Goal: Find specific page/section: Find specific page/section

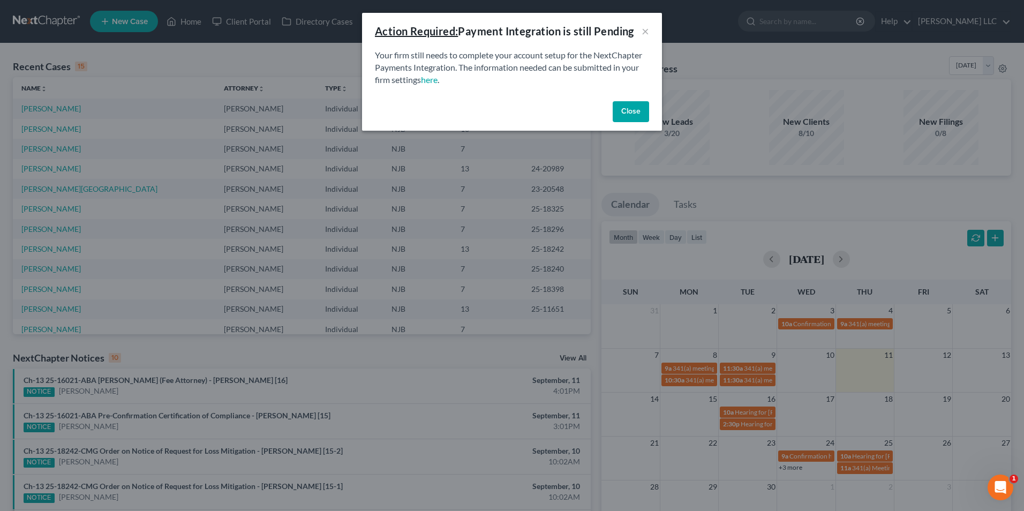
click at [628, 111] on button "Close" at bounding box center [631, 111] width 36 height 21
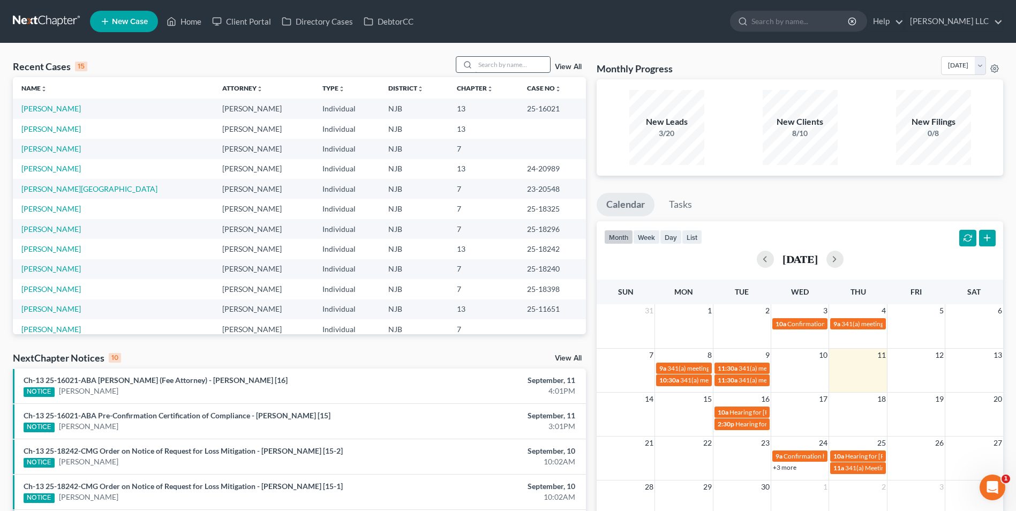
click at [497, 65] on input "search" at bounding box center [512, 65] width 75 height 16
type input "[PERSON_NAME]"
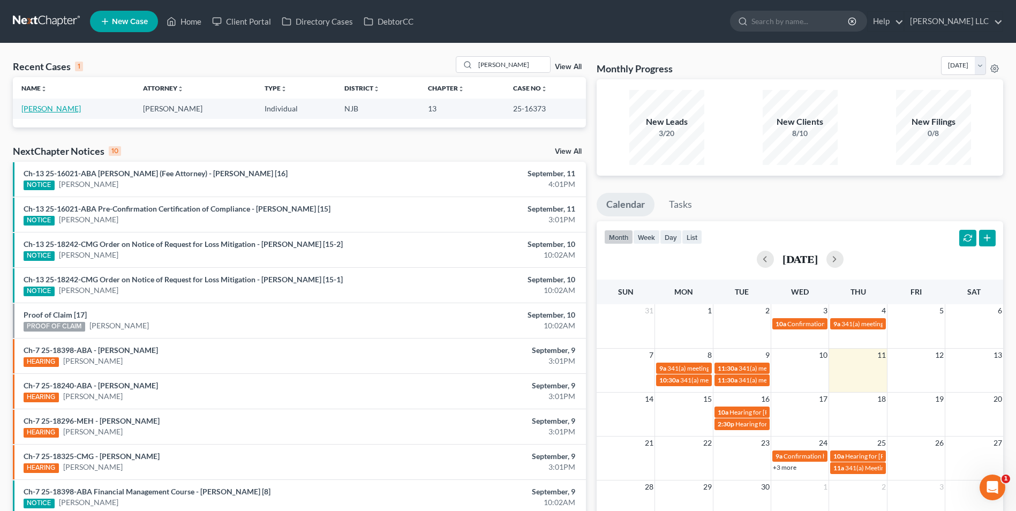
click at [50, 112] on link "[PERSON_NAME]" at bounding box center [50, 108] width 59 height 9
select select "4"
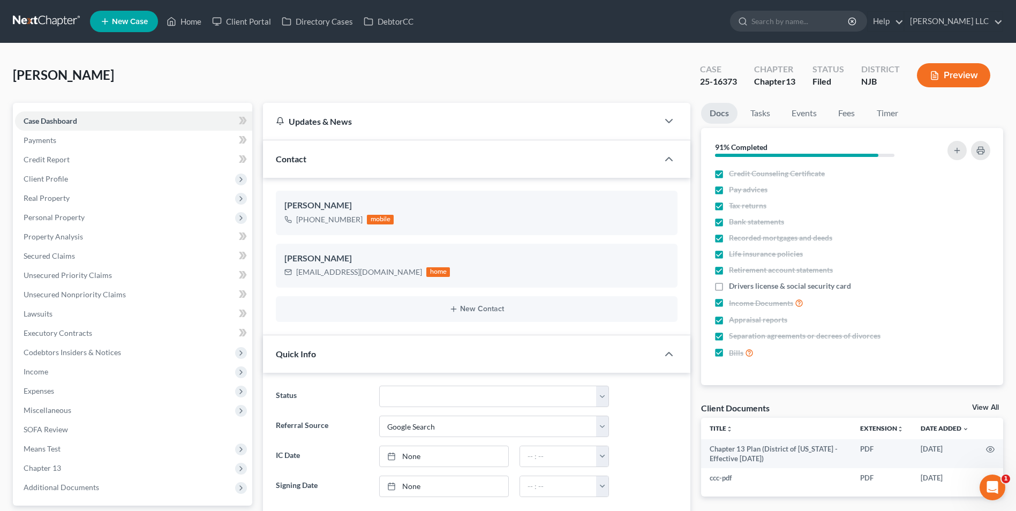
click at [982, 406] on link "View All" at bounding box center [985, 408] width 27 height 8
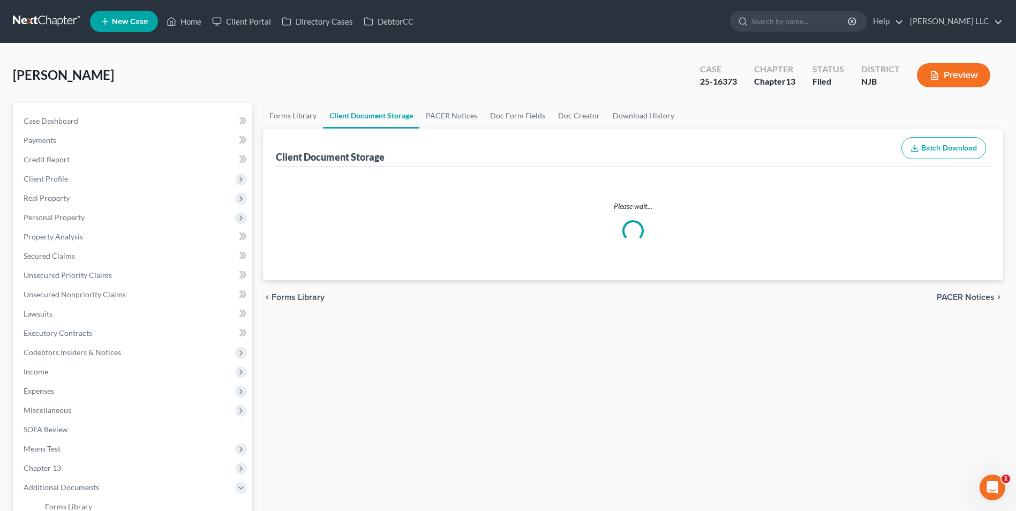
select select "9"
select select "19"
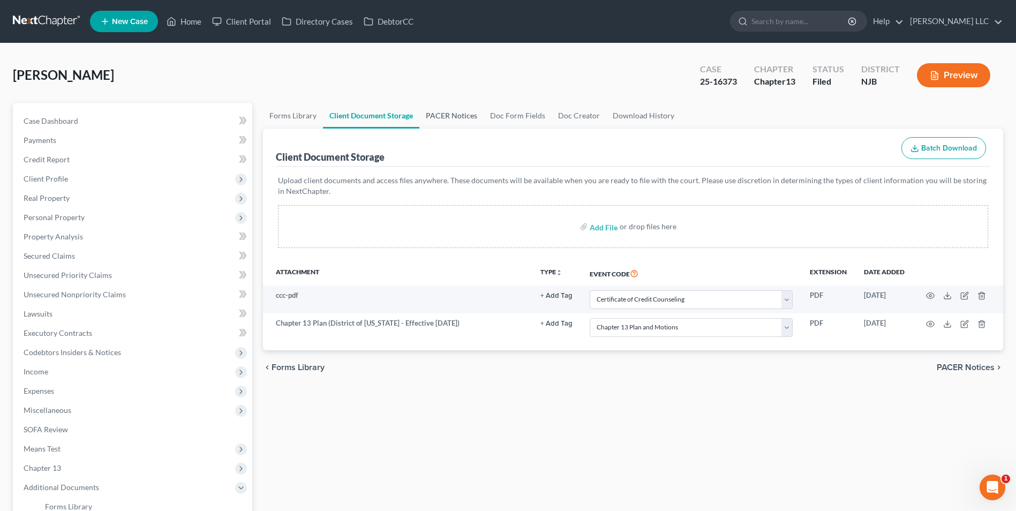
click at [454, 114] on link "PACER Notices" at bounding box center [451, 116] width 64 height 26
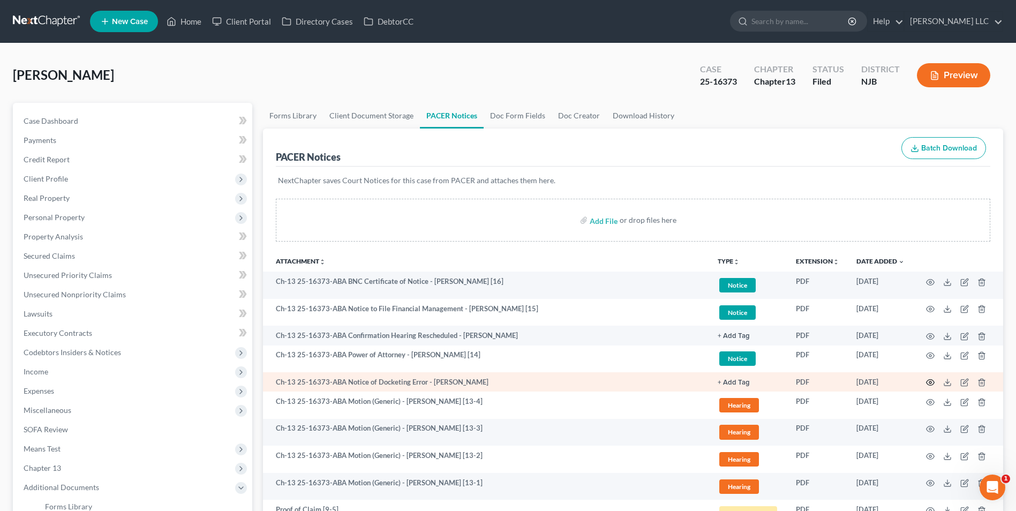
click at [932, 384] on icon "button" at bounding box center [930, 382] width 9 height 9
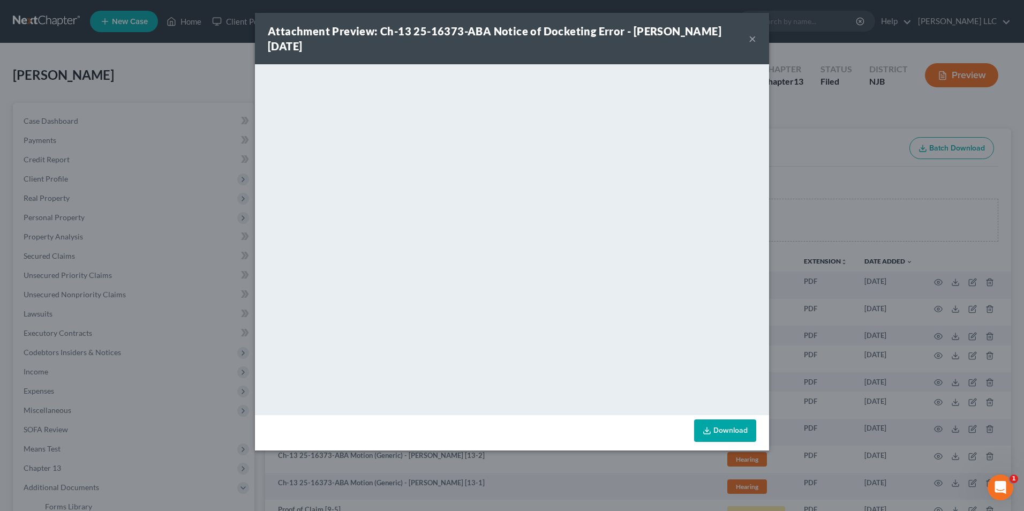
click at [755, 38] on button "×" at bounding box center [753, 38] width 8 height 13
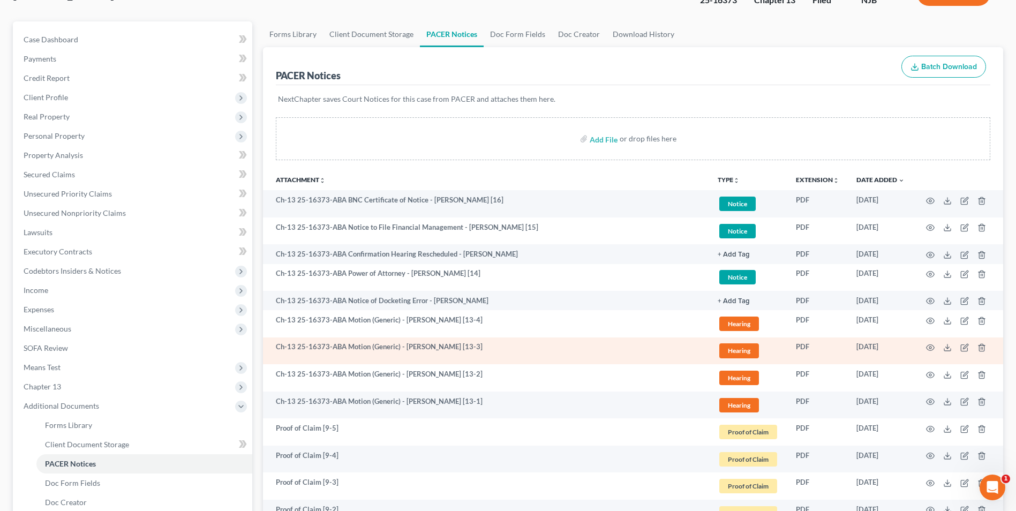
scroll to position [107, 0]
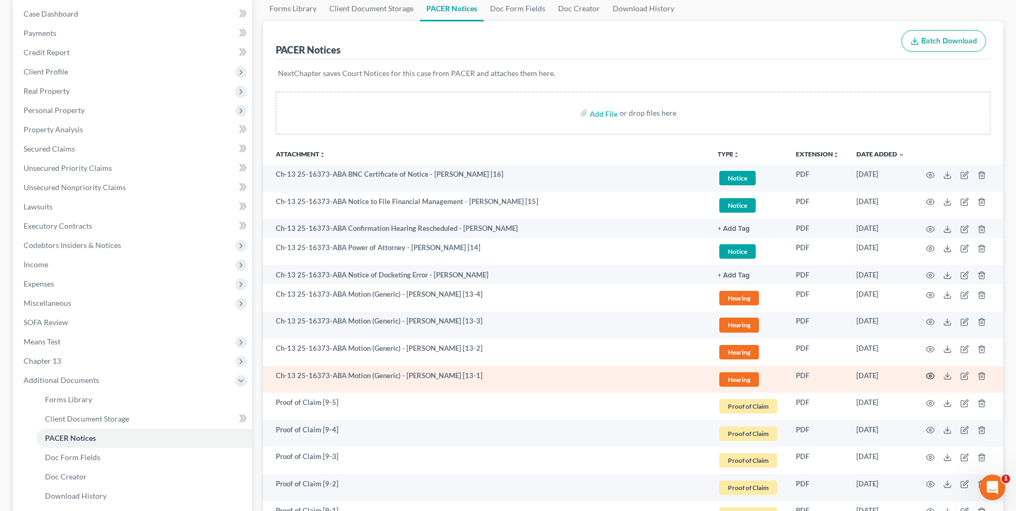
click at [931, 374] on icon "button" at bounding box center [930, 376] width 9 height 9
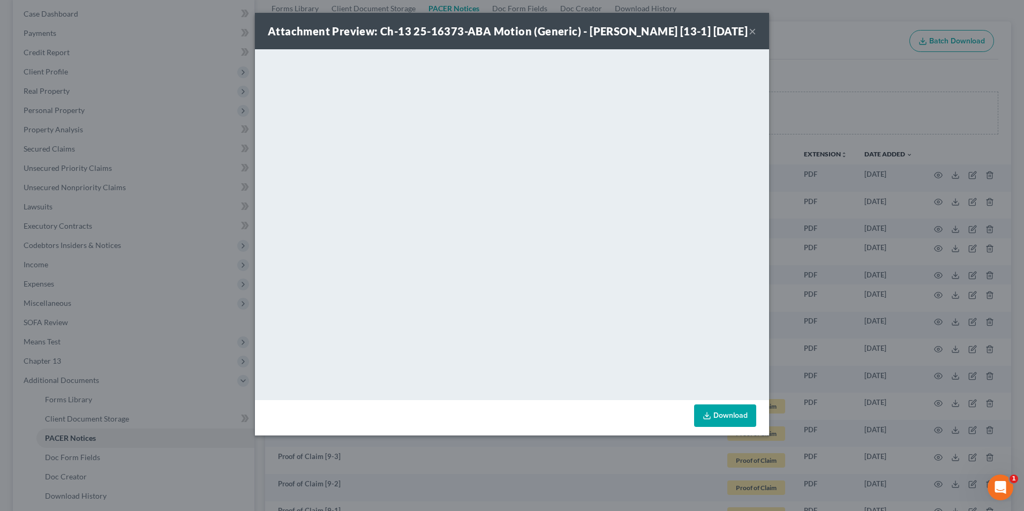
click at [752, 29] on button "×" at bounding box center [753, 31] width 8 height 13
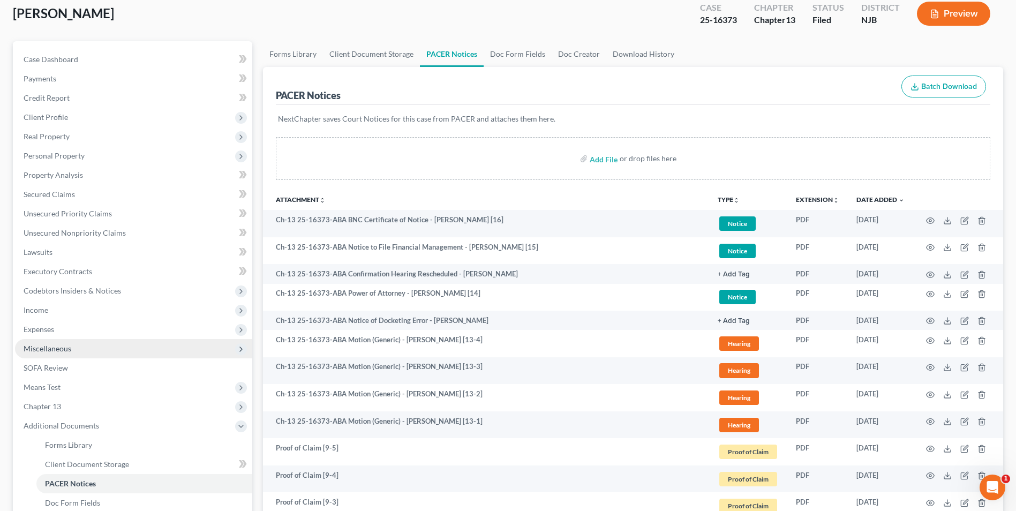
scroll to position [0, 0]
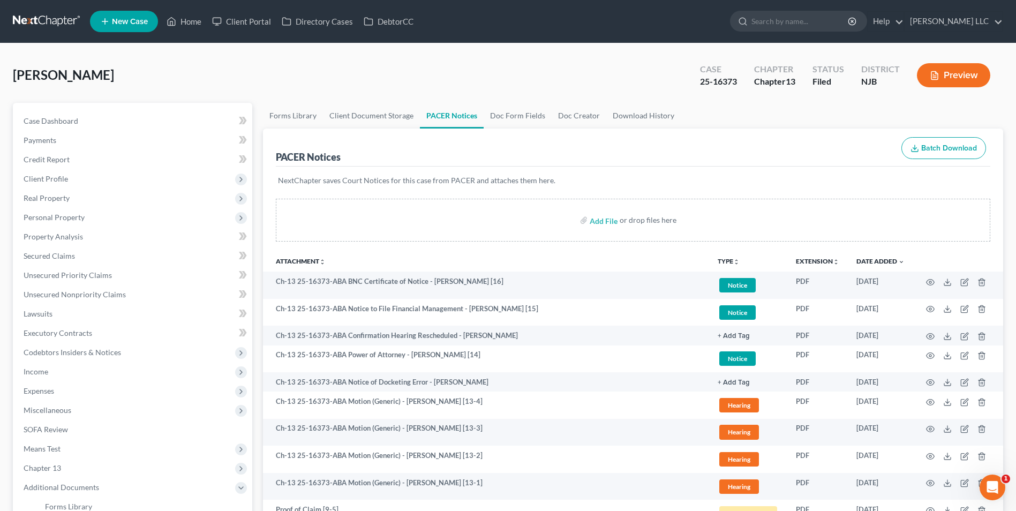
click at [308, 79] on div "[PERSON_NAME] Upgraded Case 25-16373 Chapter Chapter 13 Status [GEOGRAPHIC_DATA…" at bounding box center [508, 79] width 991 height 47
click at [66, 121] on span "Case Dashboard" at bounding box center [51, 120] width 55 height 9
select select "4"
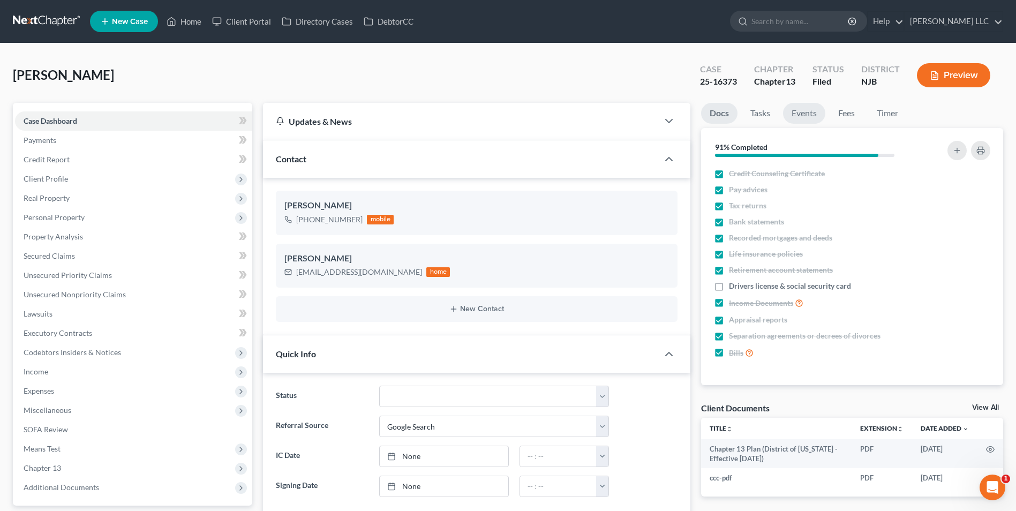
click at [796, 110] on link "Events" at bounding box center [804, 113] width 42 height 21
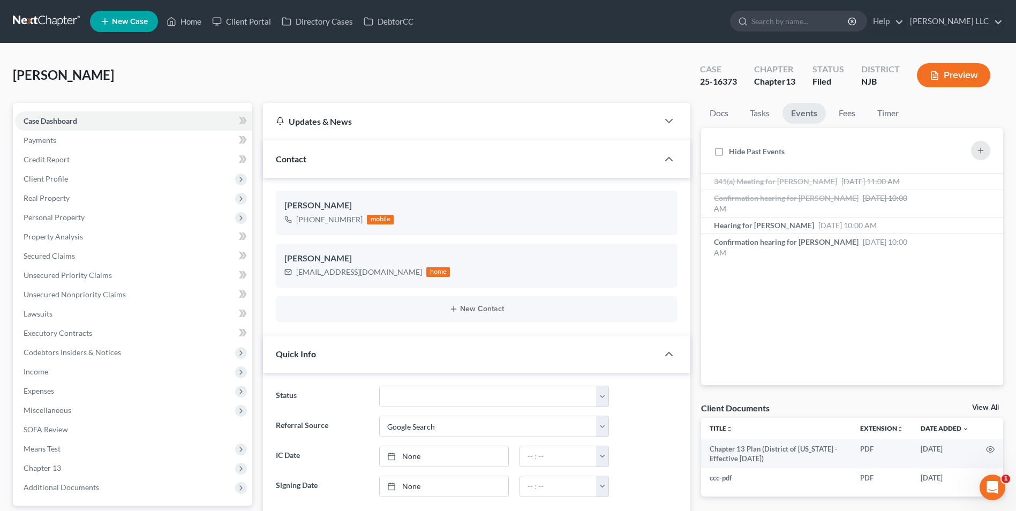
drag, startPoint x: 50, startPoint y: 17, endPoint x: 73, endPoint y: 25, distance: 24.9
click at [50, 16] on link at bounding box center [47, 21] width 69 height 19
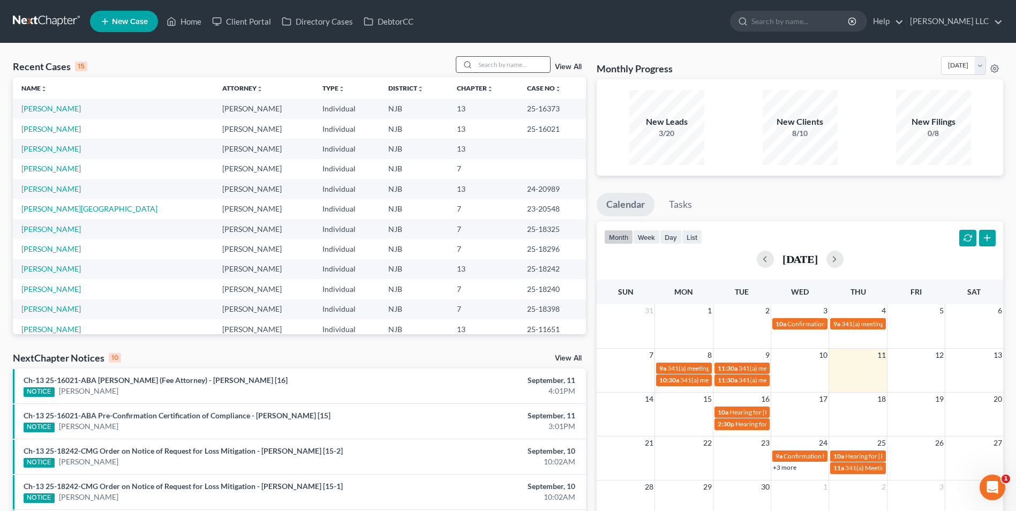
click at [499, 64] on input "search" at bounding box center [512, 65] width 75 height 16
type input "shuler"
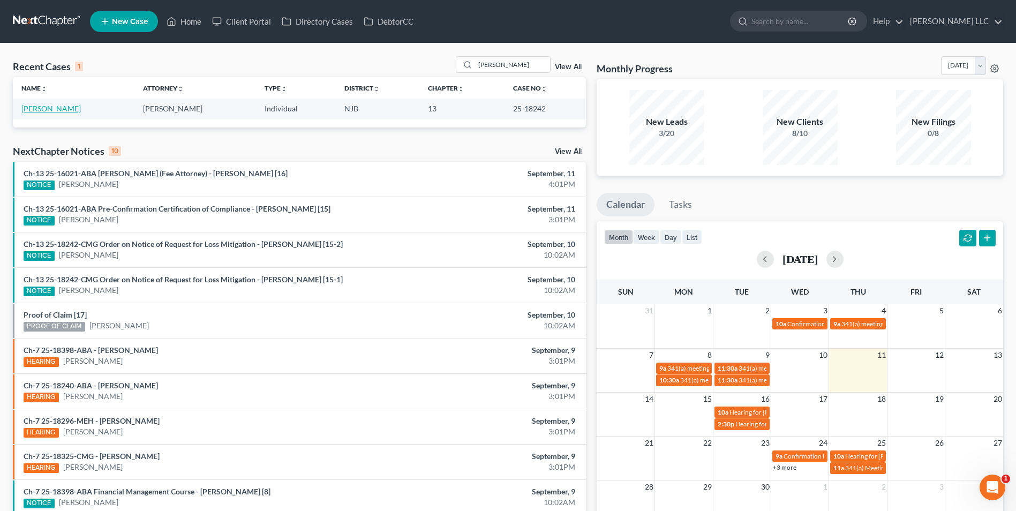
click at [49, 109] on link "[PERSON_NAME]" at bounding box center [50, 108] width 59 height 9
select select "4"
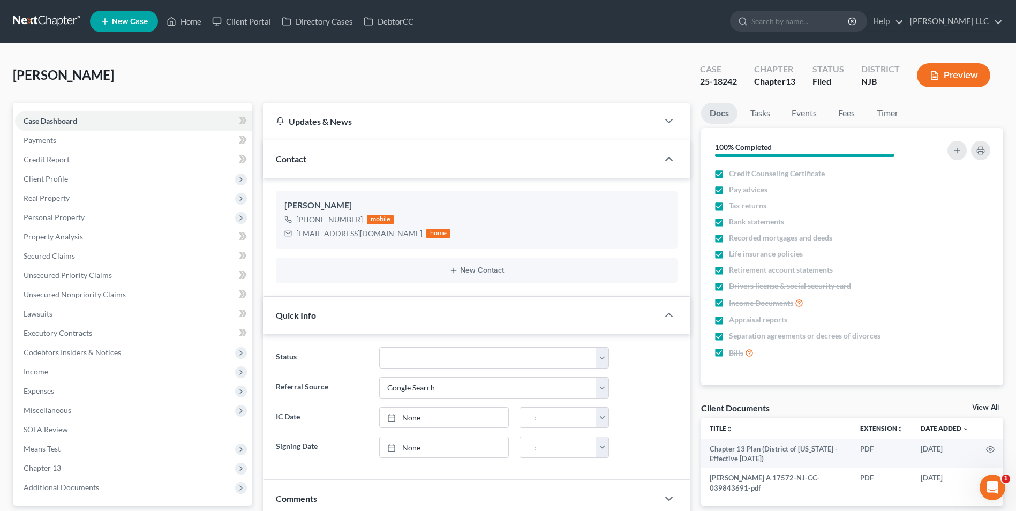
click at [985, 409] on link "View All" at bounding box center [985, 408] width 27 height 8
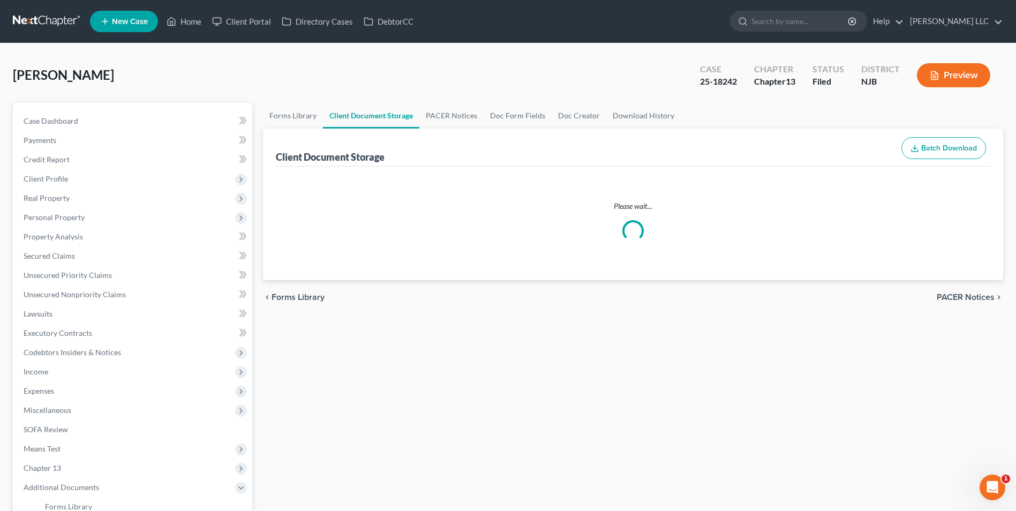
select select "9"
select select "19"
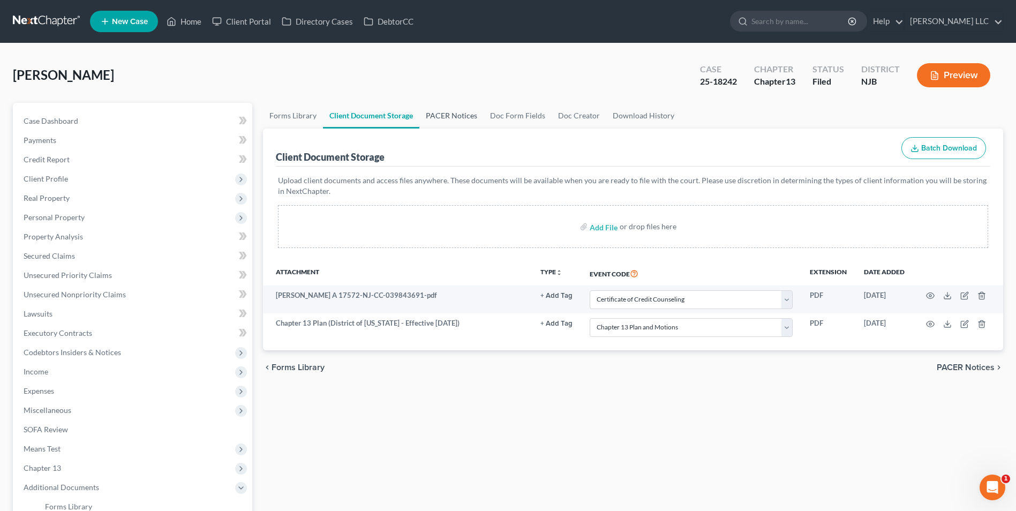
click at [462, 115] on link "PACER Notices" at bounding box center [451, 116] width 64 height 26
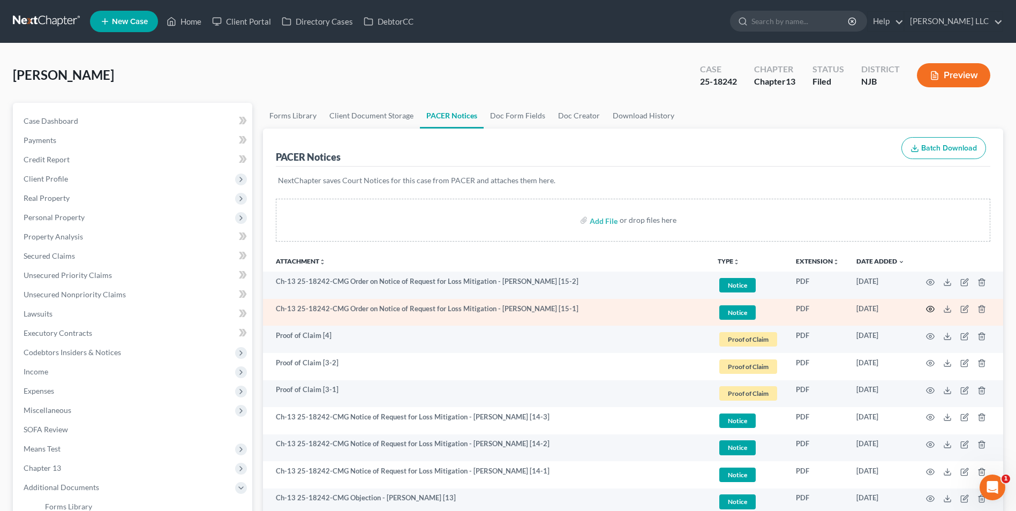
click at [930, 310] on circle "button" at bounding box center [930, 309] width 2 height 2
